Goal: Information Seeking & Learning: Learn about a topic

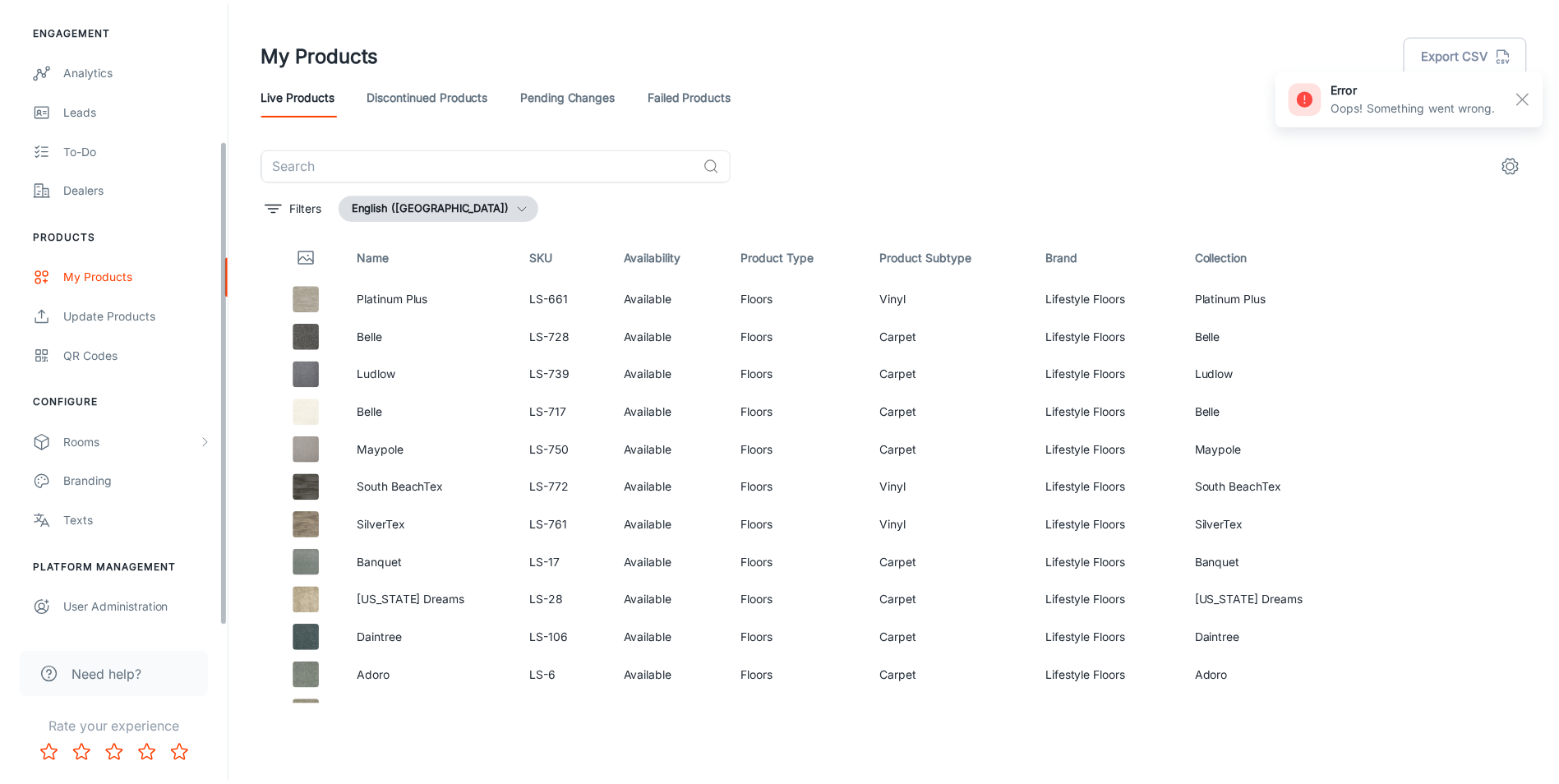
scroll to position [187, 0]
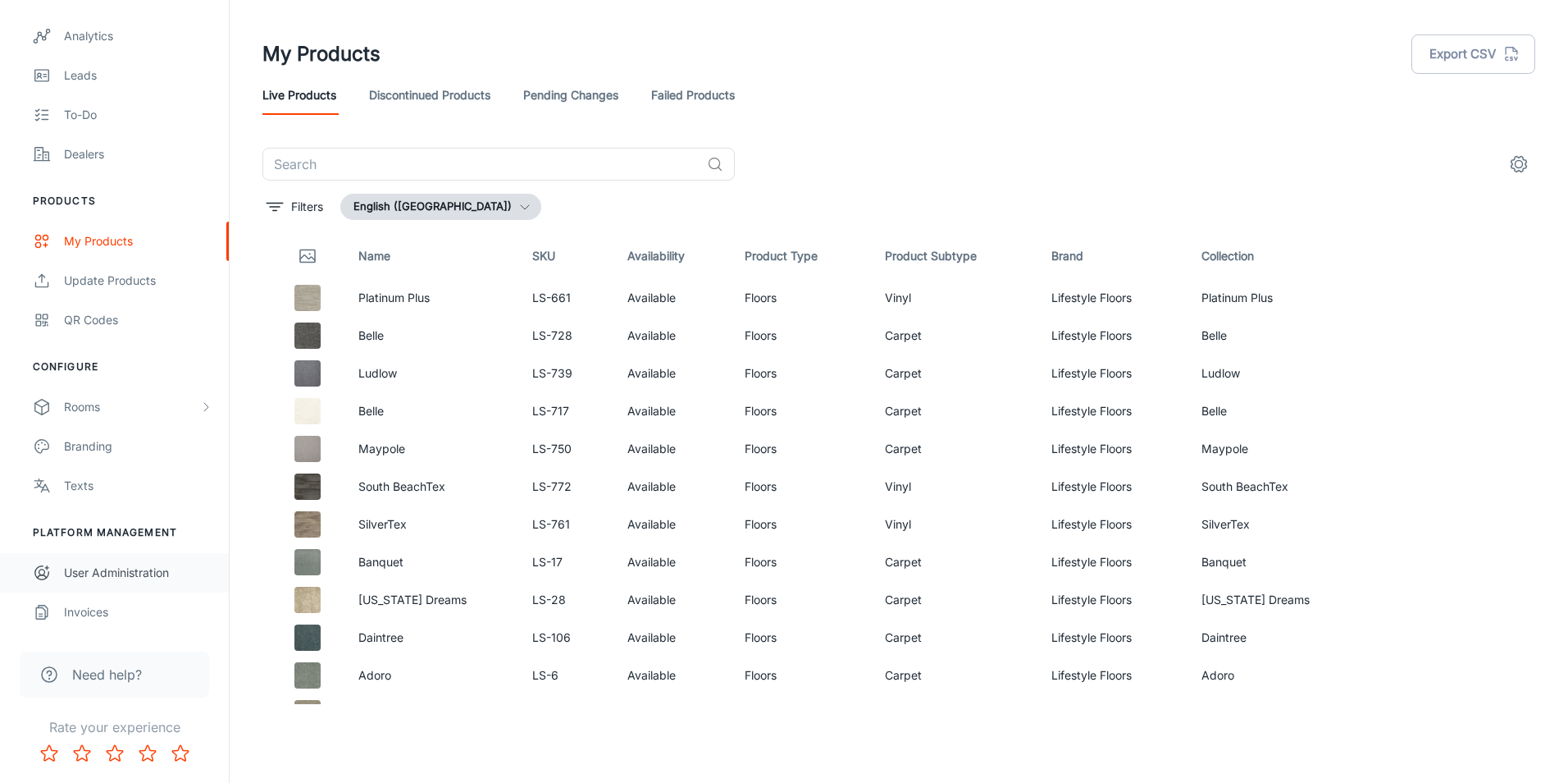
click at [149, 559] on link "User Administration" at bounding box center [114, 572] width 229 height 39
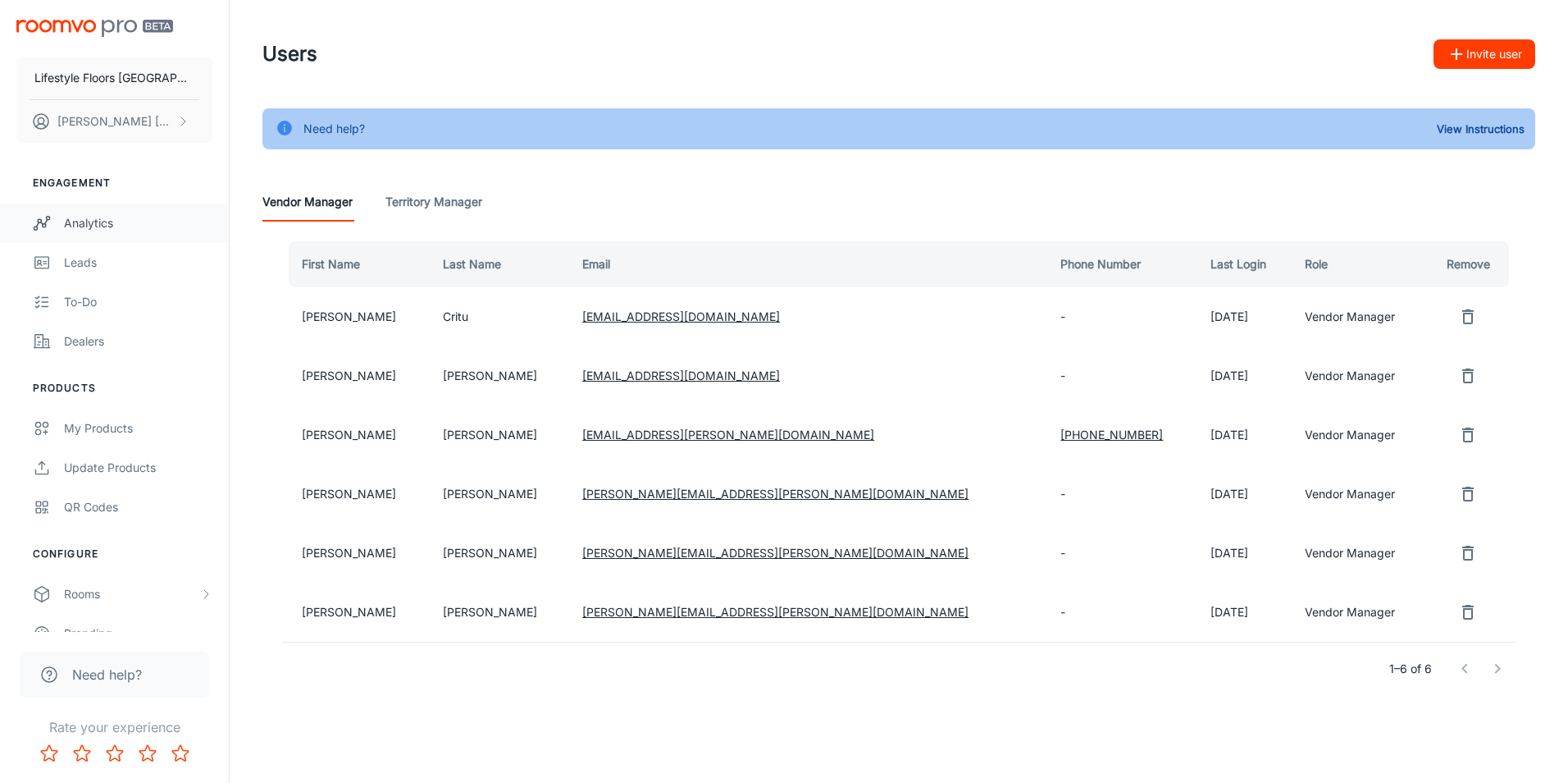
click at [115, 213] on link "Analytics" at bounding box center [114, 222] width 229 height 39
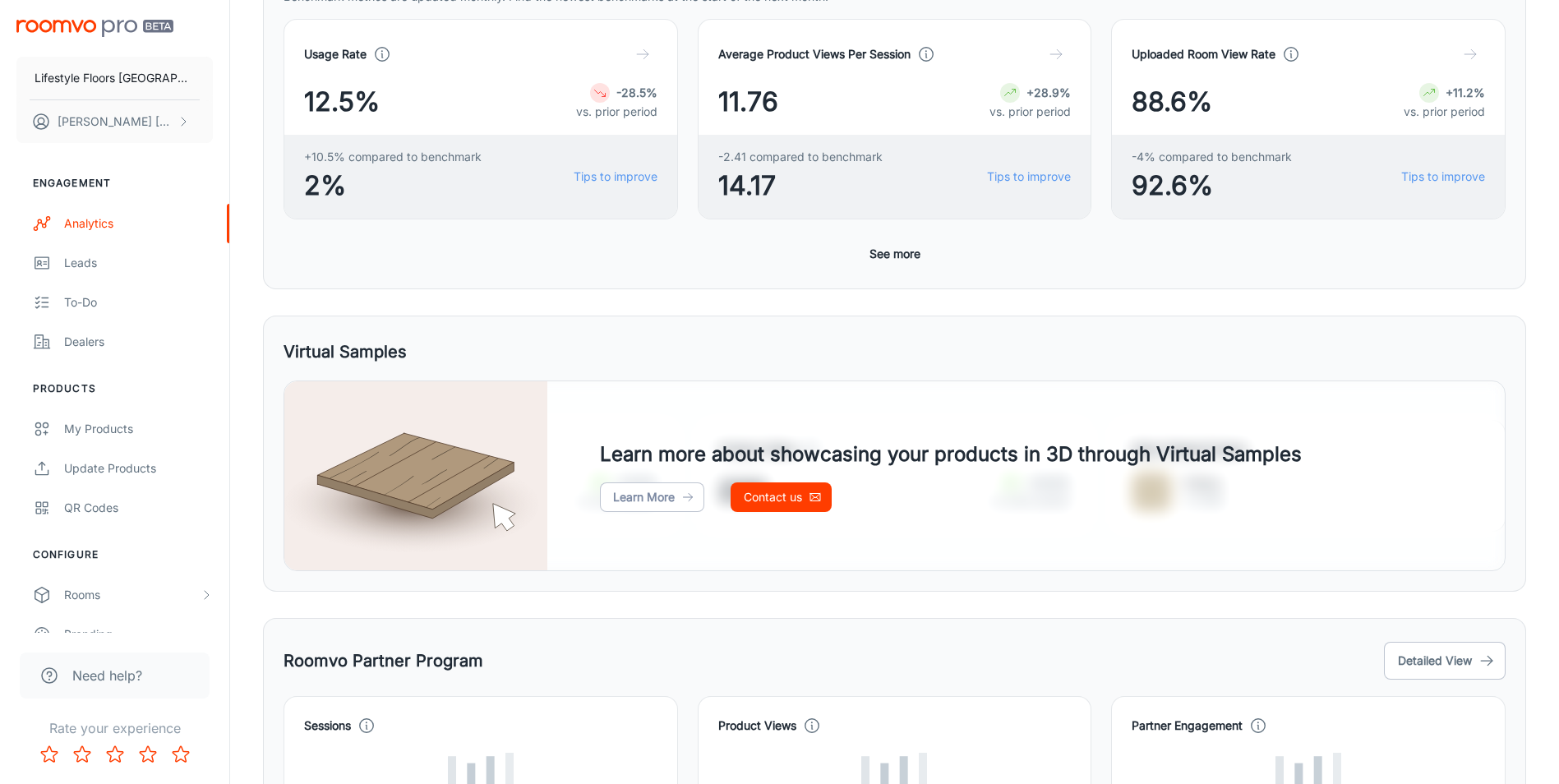
scroll to position [660, 0]
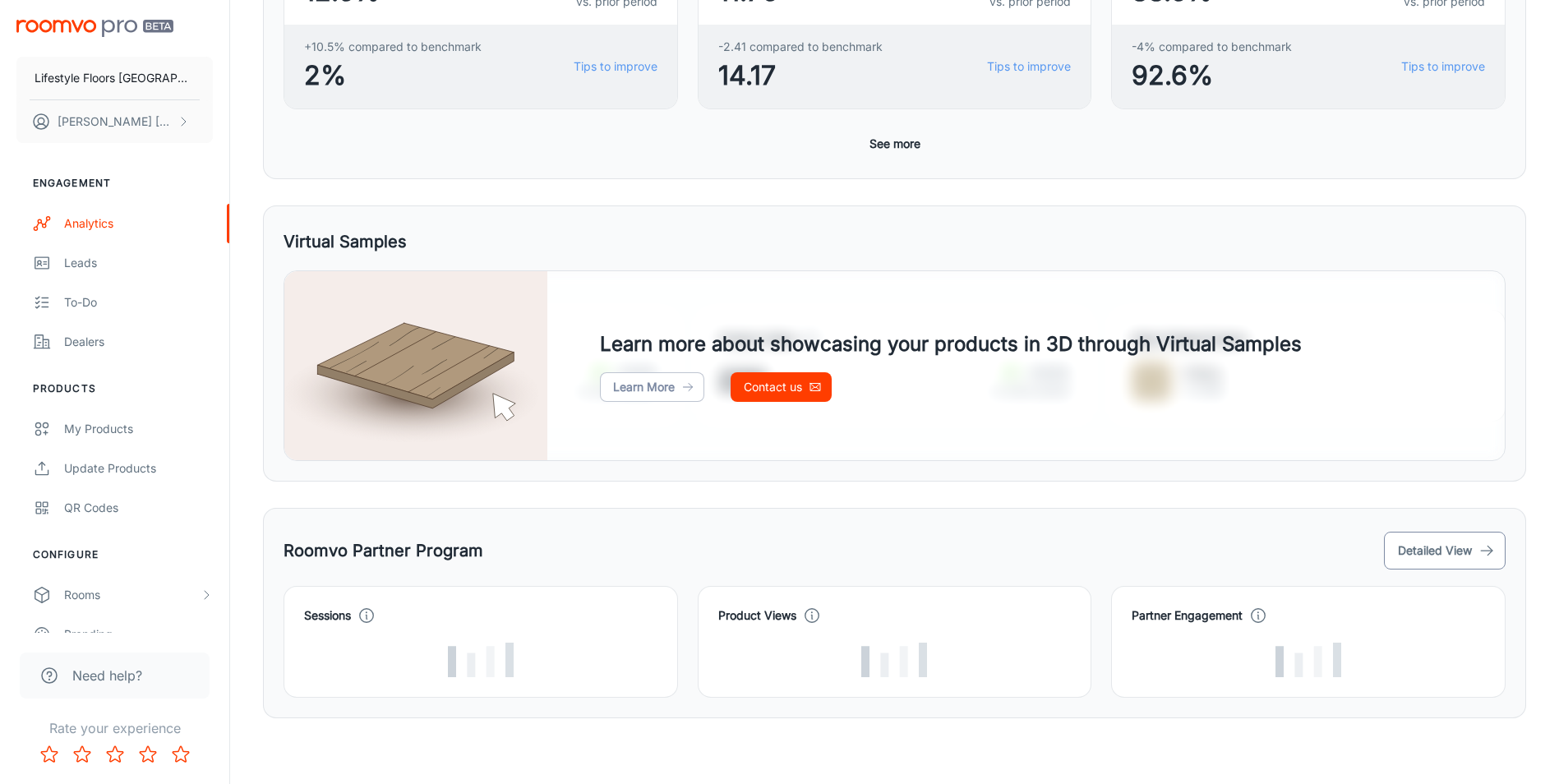
click at [1472, 555] on button "Detailed View" at bounding box center [1444, 551] width 121 height 38
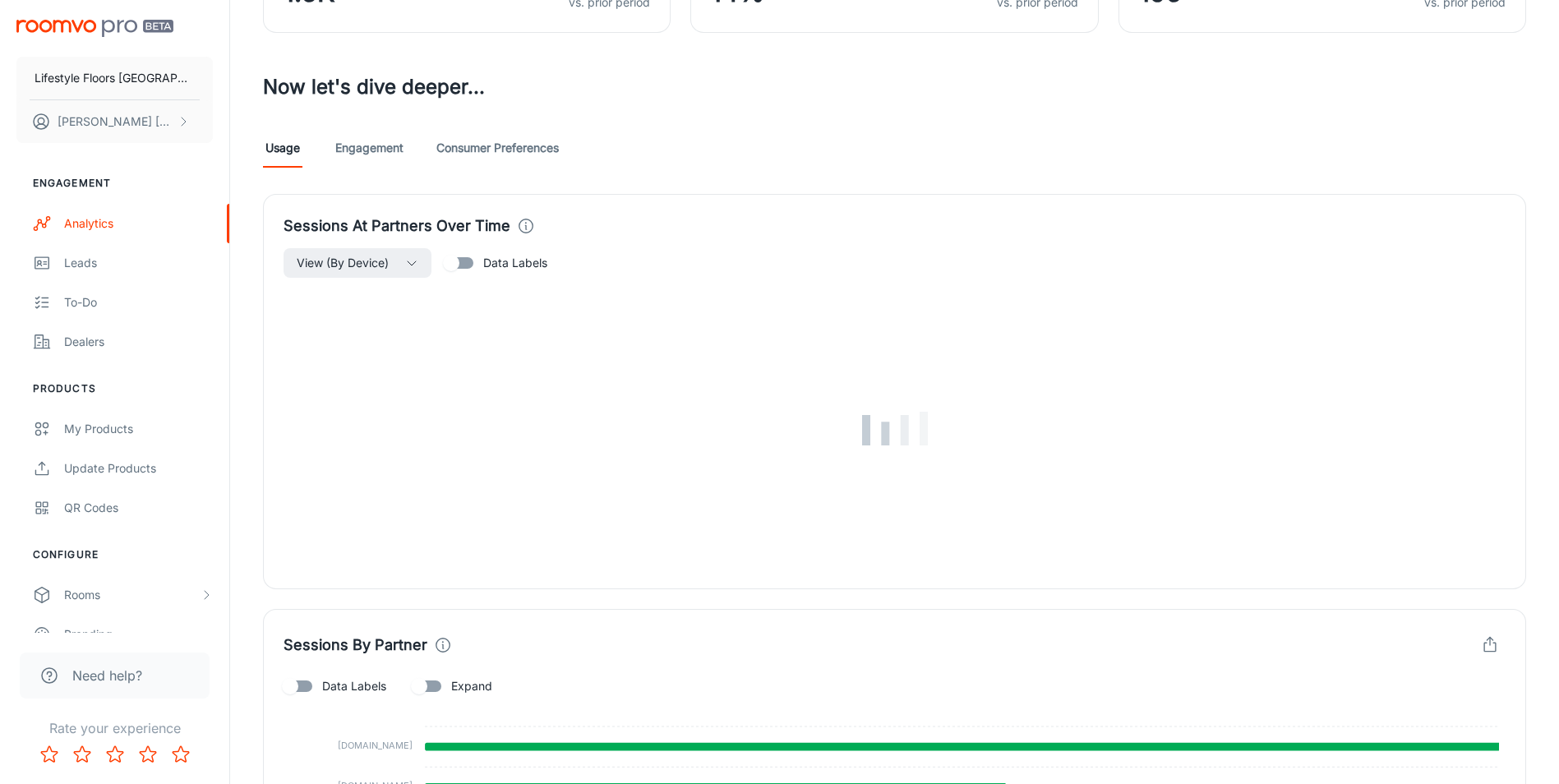
scroll to position [575, 0]
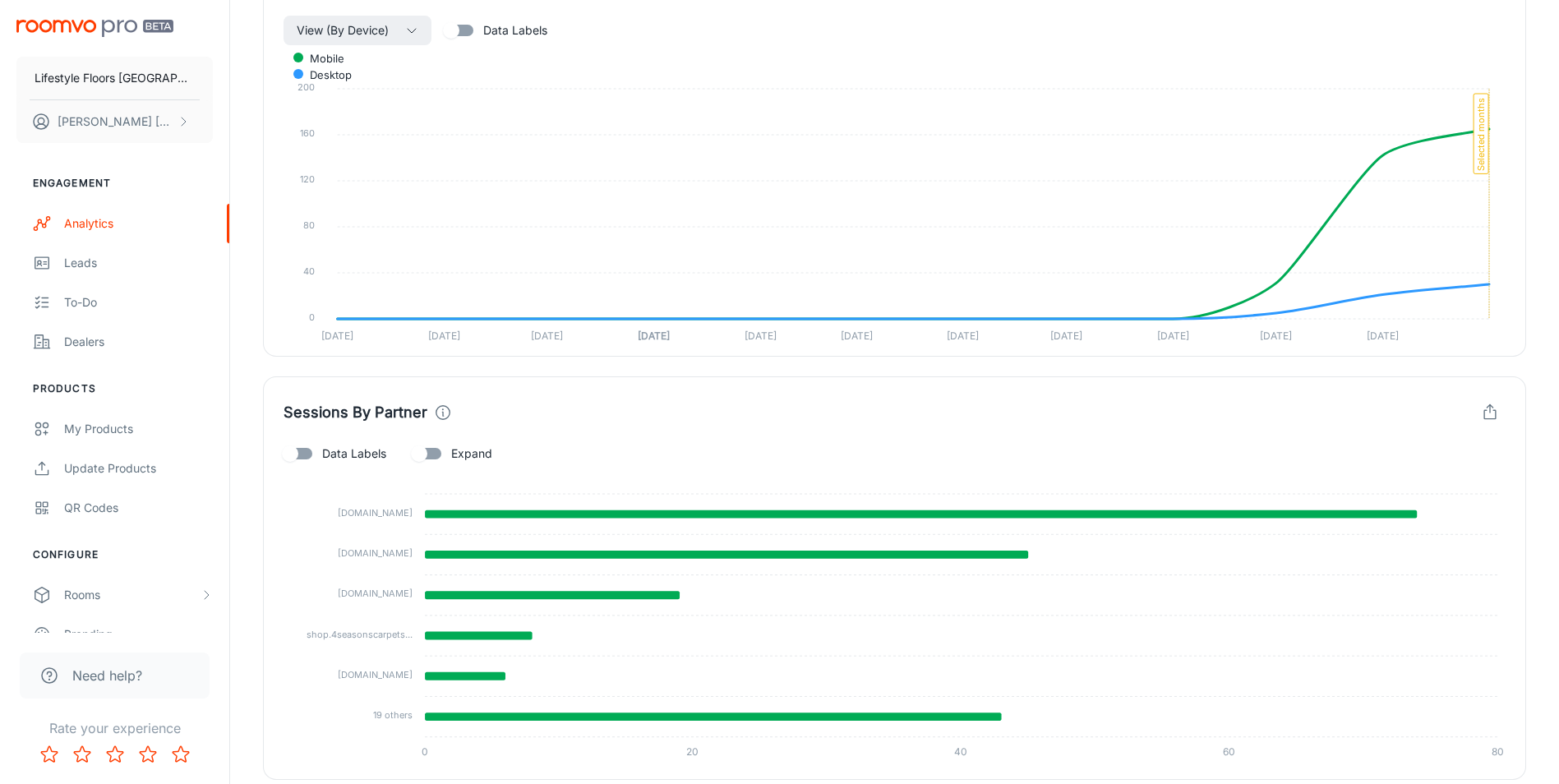
drag, startPoint x: 333, startPoint y: 595, endPoint x: 415, endPoint y: 592, distance: 82.1
click at [410, 593] on tspan "[DOMAIN_NAME]" at bounding box center [375, 593] width 75 height 11
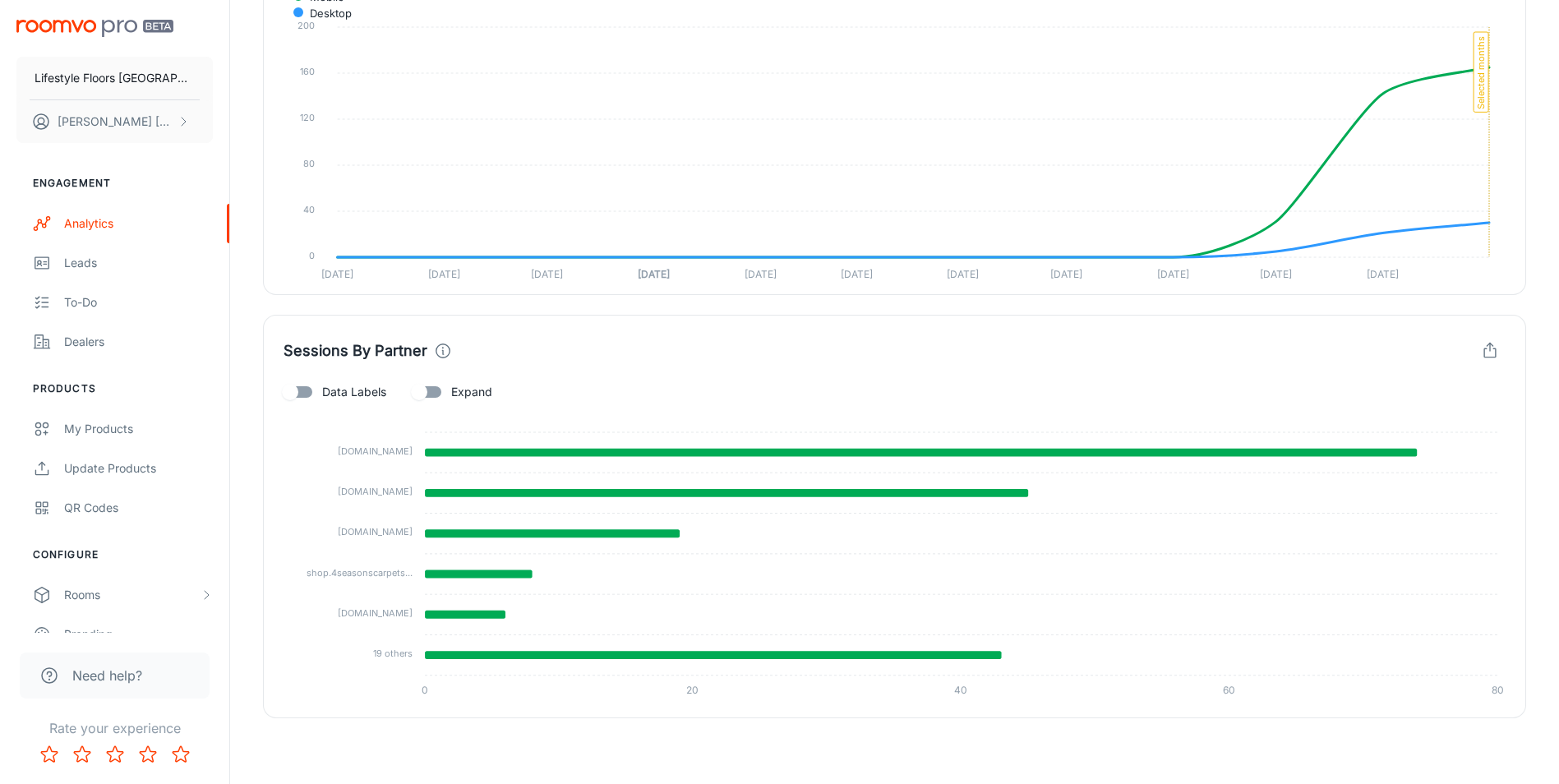
click at [395, 655] on tspan "19 others" at bounding box center [393, 653] width 39 height 11
click at [415, 392] on input "Expand" at bounding box center [419, 392] width 94 height 32
checkbox input "true"
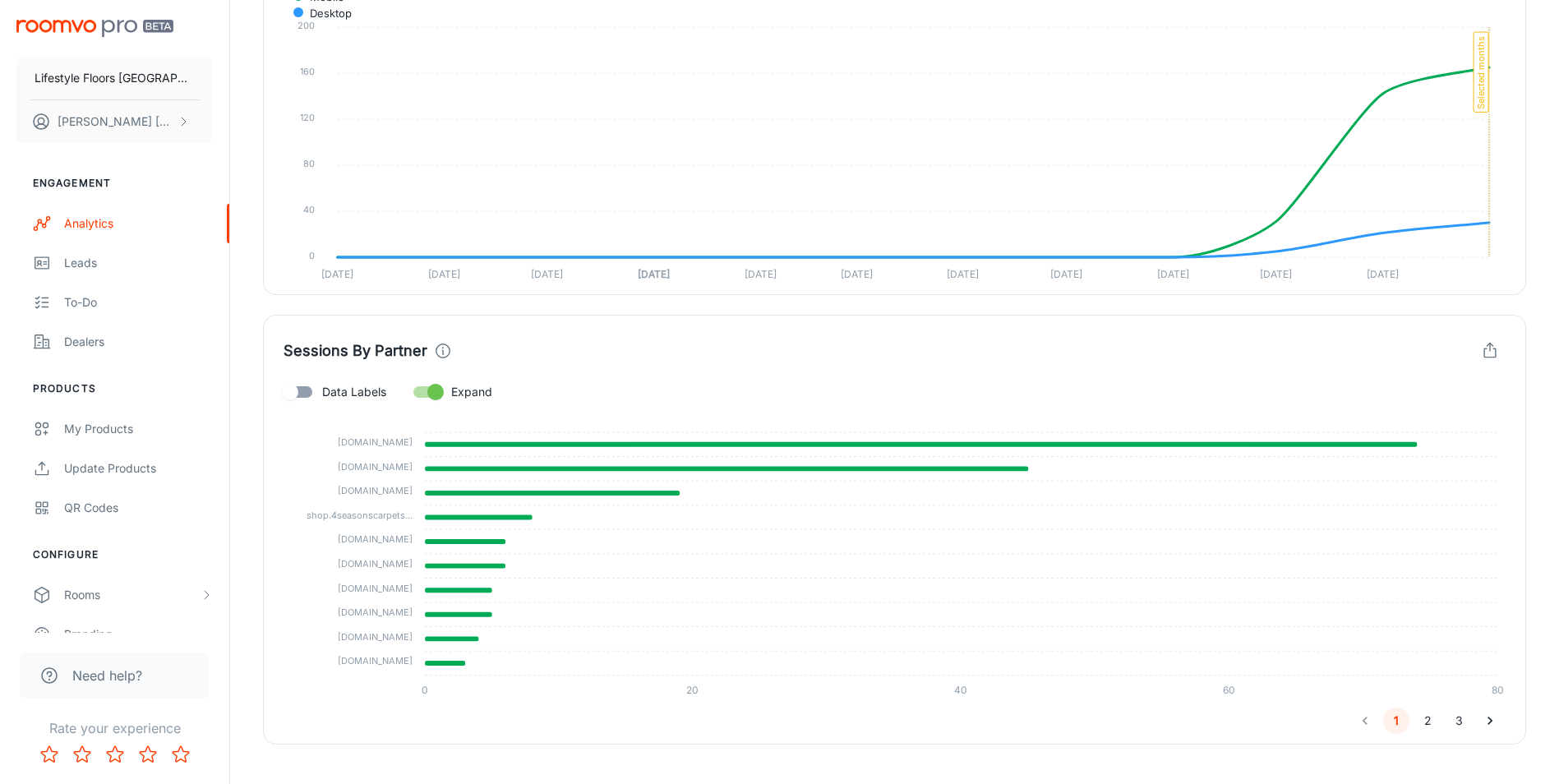
drag, startPoint x: 326, startPoint y: 566, endPoint x: 402, endPoint y: 566, distance: 76.0
click at [402, 566] on tspan "[DOMAIN_NAME]" at bounding box center [375, 563] width 75 height 11
